Goal: Find specific page/section: Find specific page/section

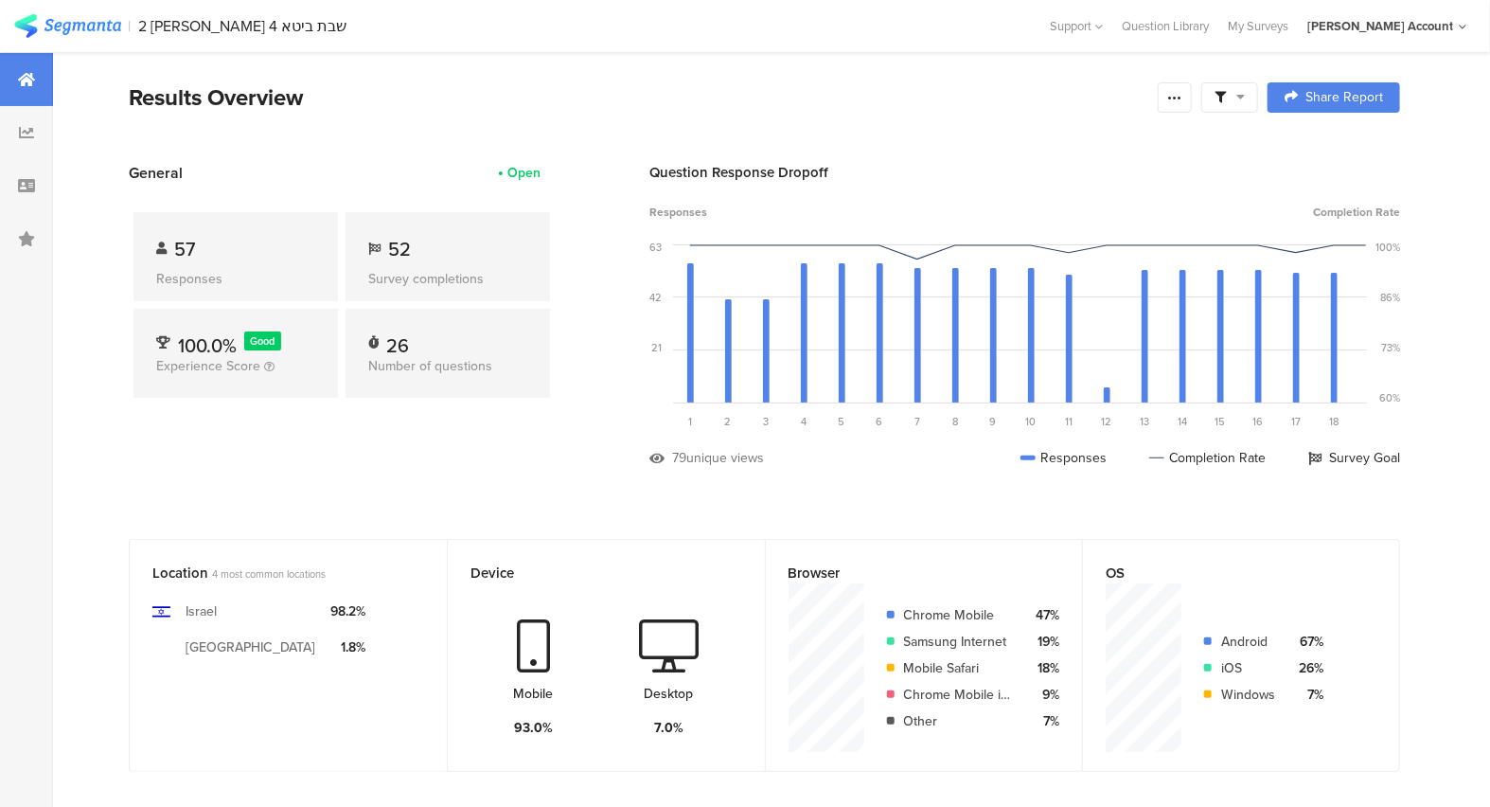
click at [105, 31] on img at bounding box center [67, 26] width 107 height 24
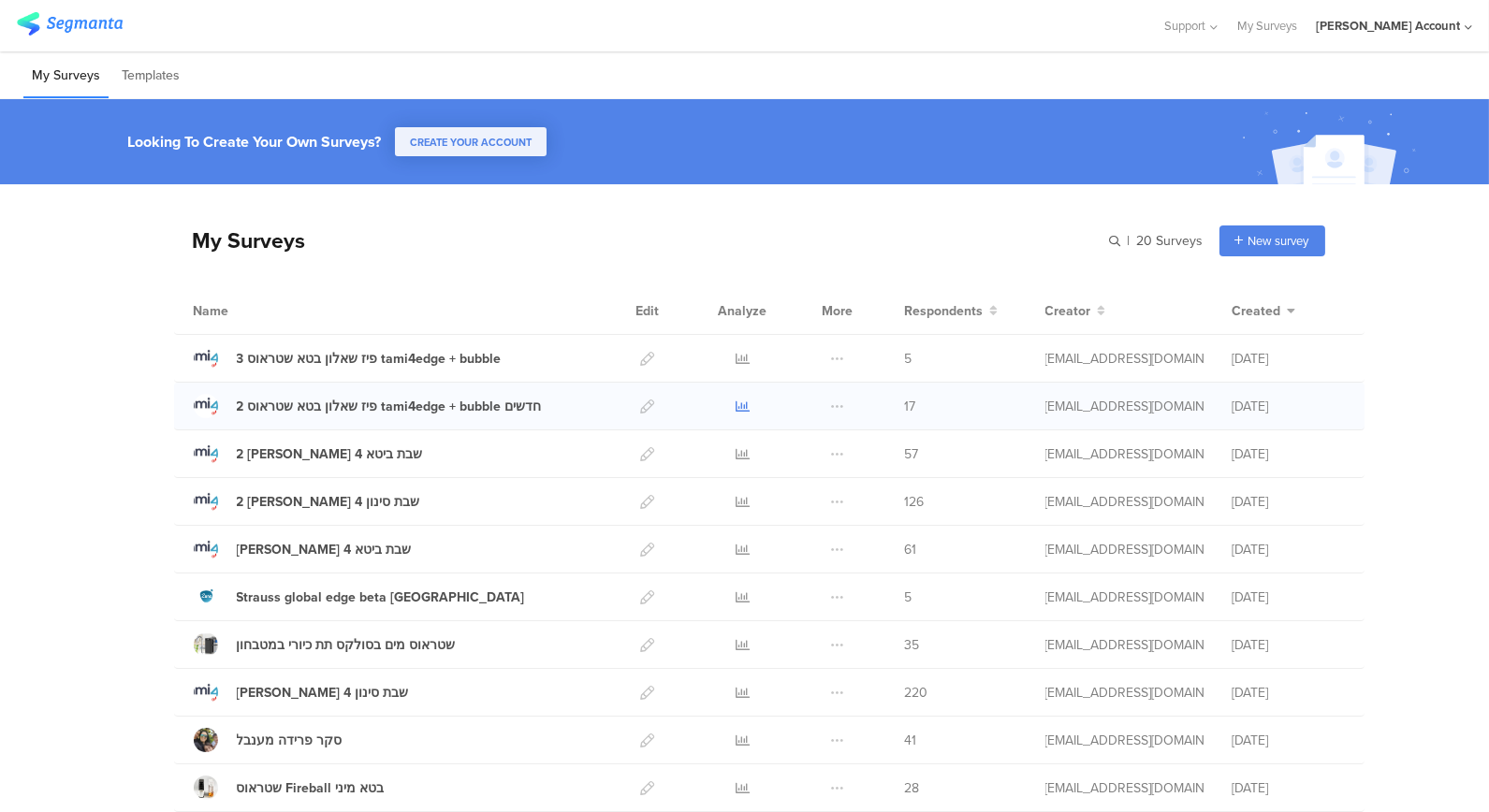
click at [735, 409] on icon at bounding box center [742, 406] width 14 height 14
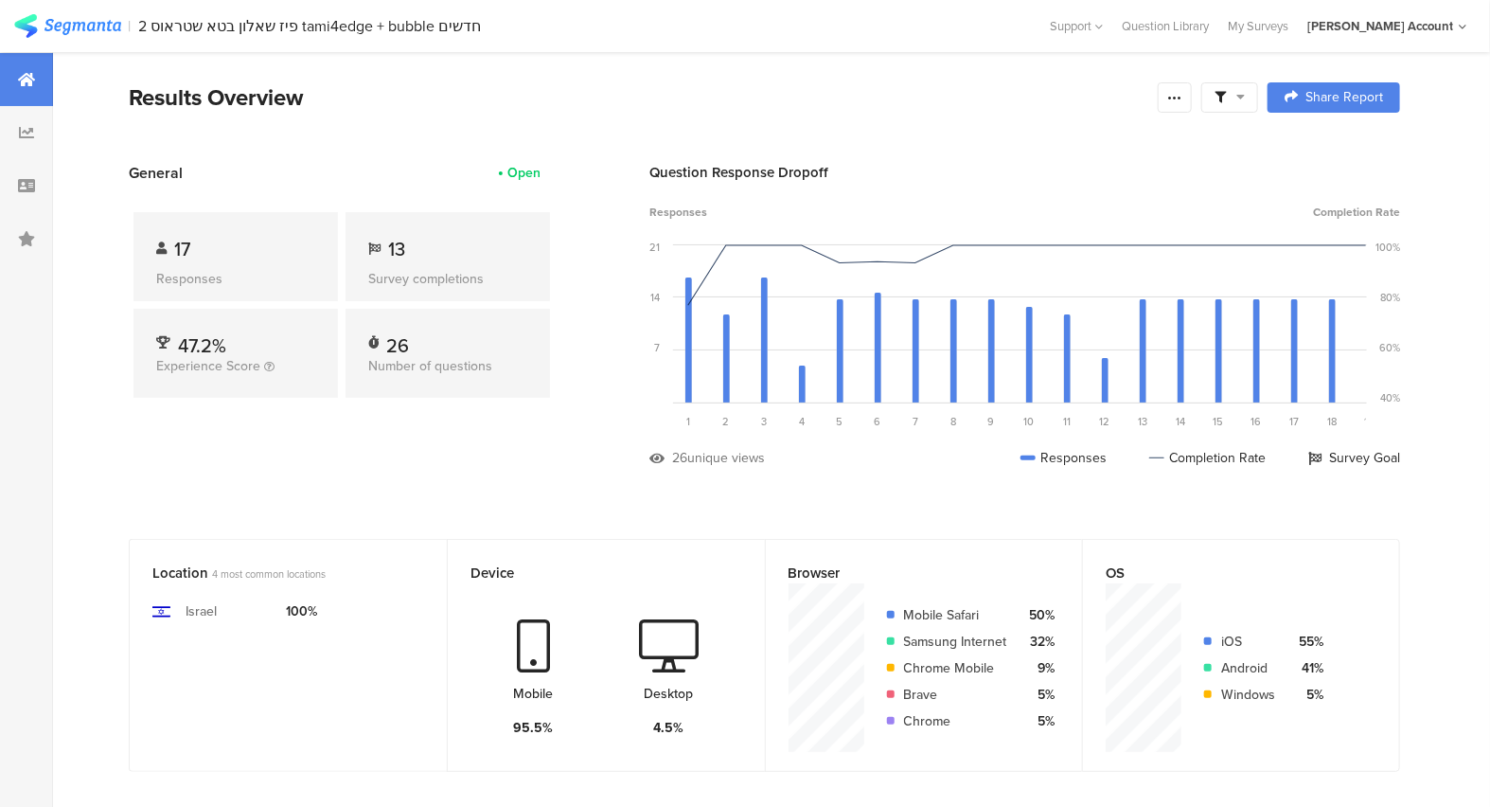
click at [96, 12] on section "| 2 פיז שאלון בטא שטראוס tami4edge + bubble חדשים Help Center Live Chat Support…" at bounding box center [745, 26] width 1490 height 52
click at [93, 24] on img at bounding box center [67, 26] width 107 height 24
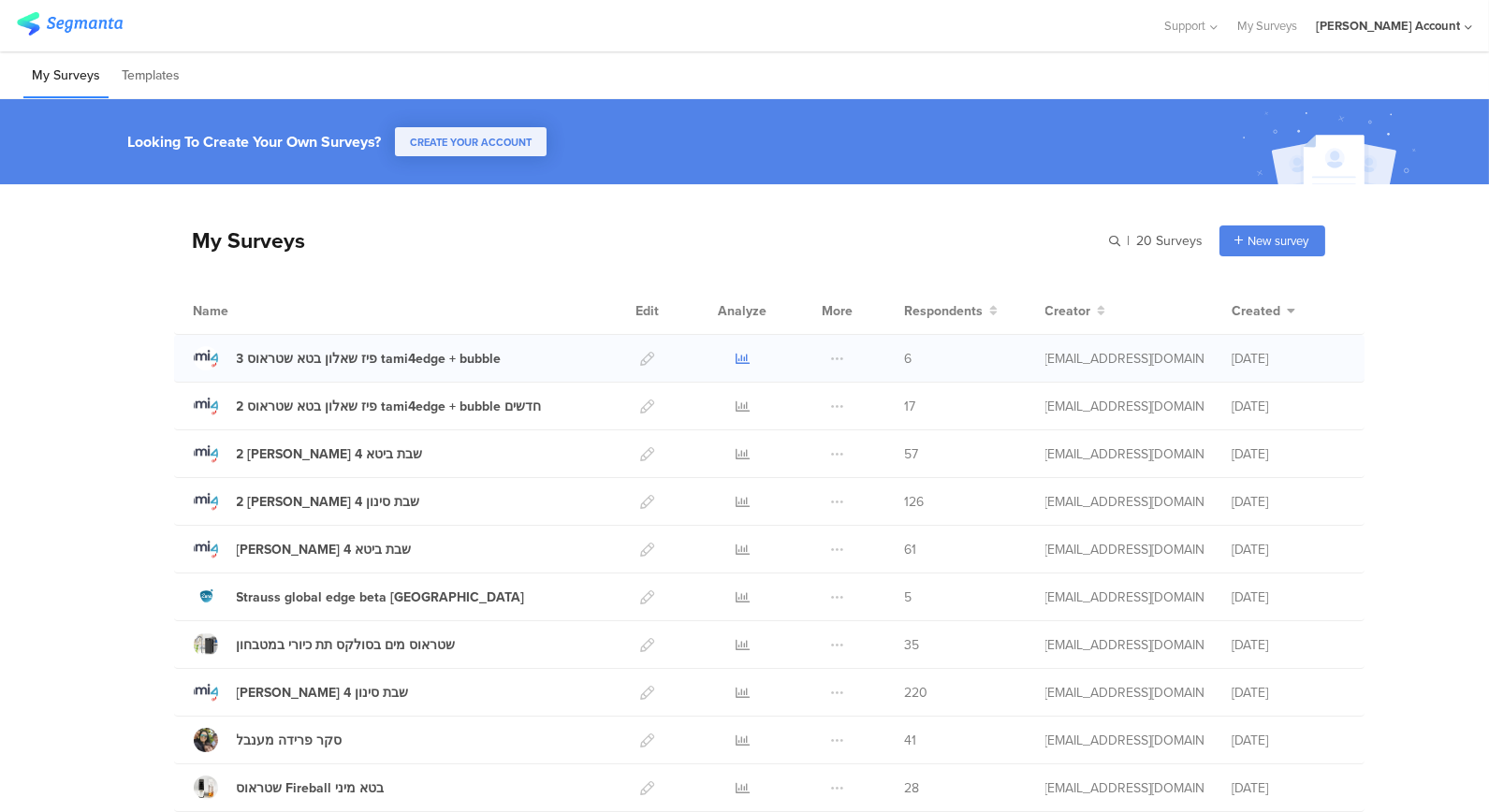
click at [735, 344] on link at bounding box center [742, 358] width 14 height 46
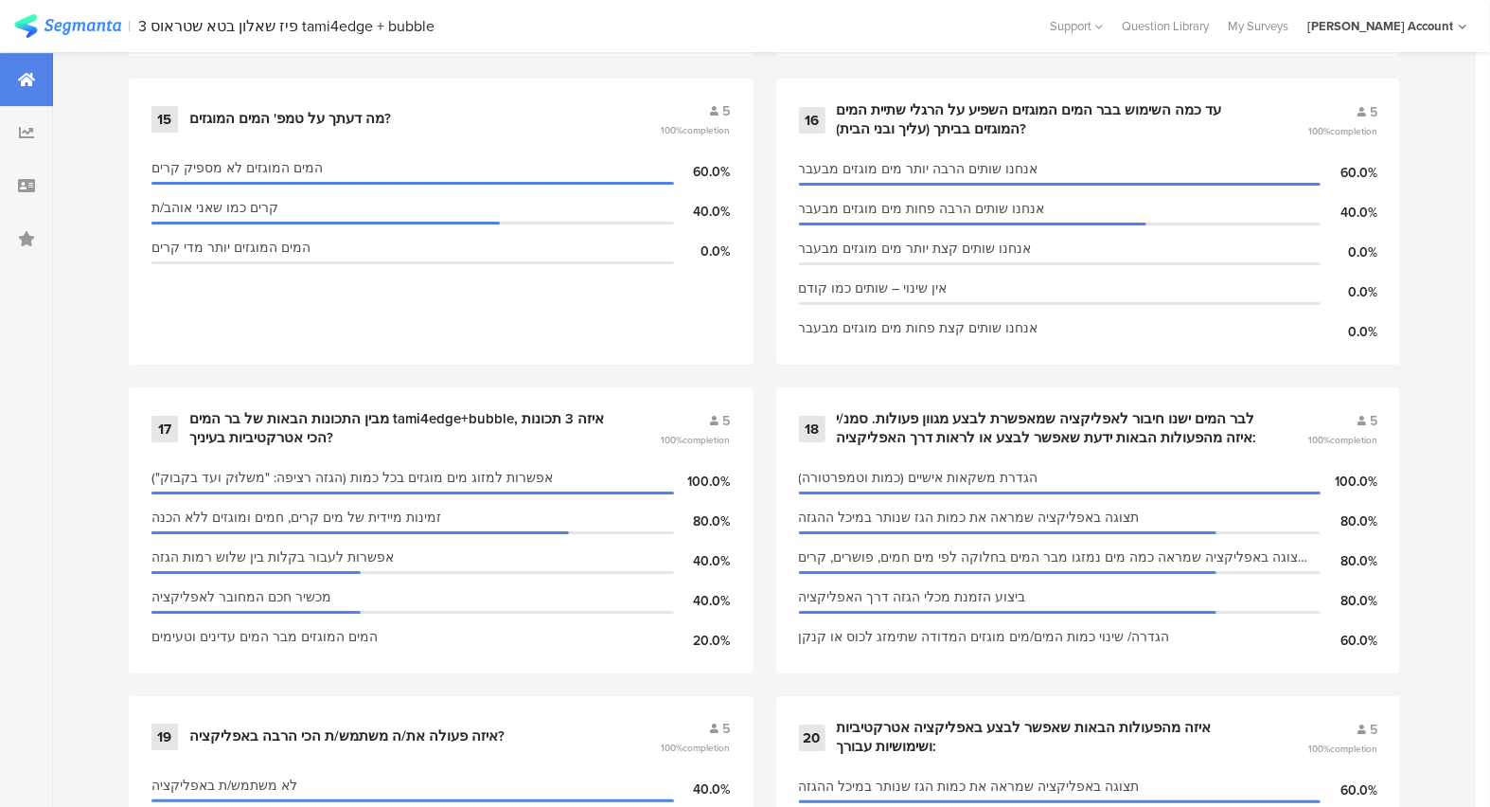
scroll to position [2978, 0]
